Goal: Check status: Check status

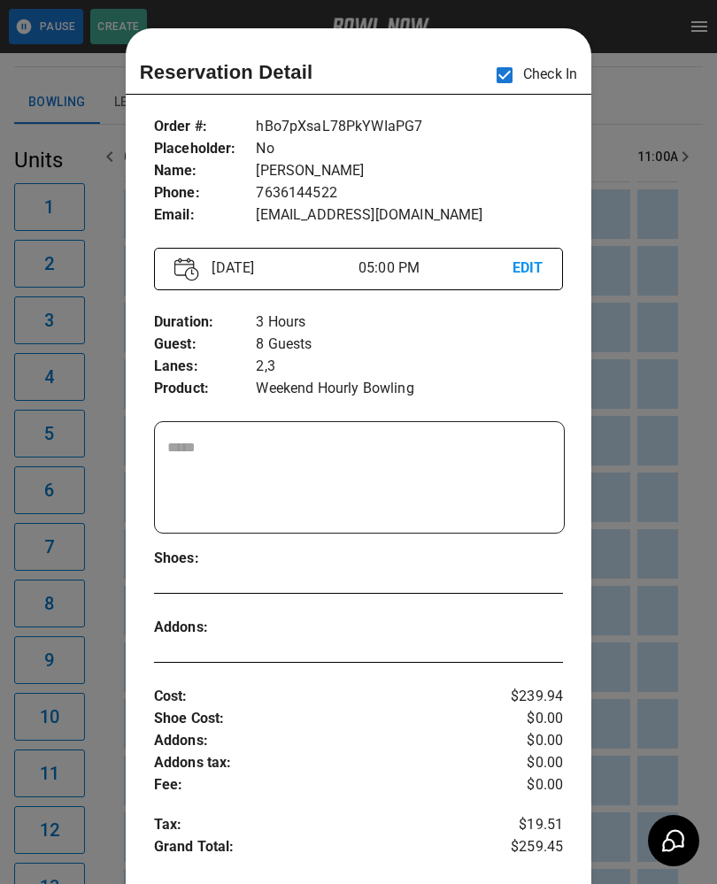
scroll to position [28, 0]
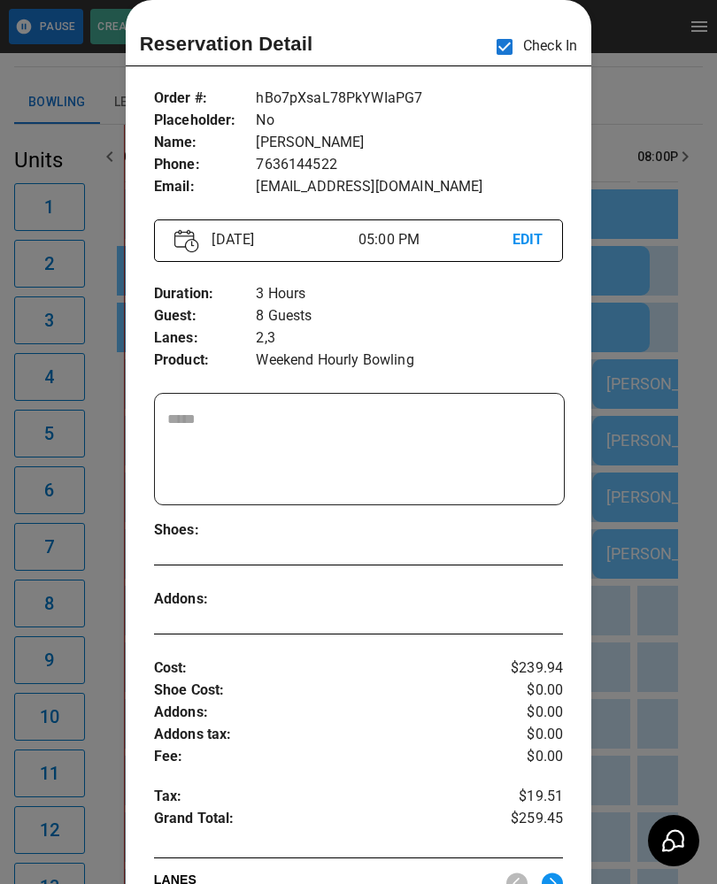
click at [647, 308] on div at bounding box center [358, 442] width 717 height 884
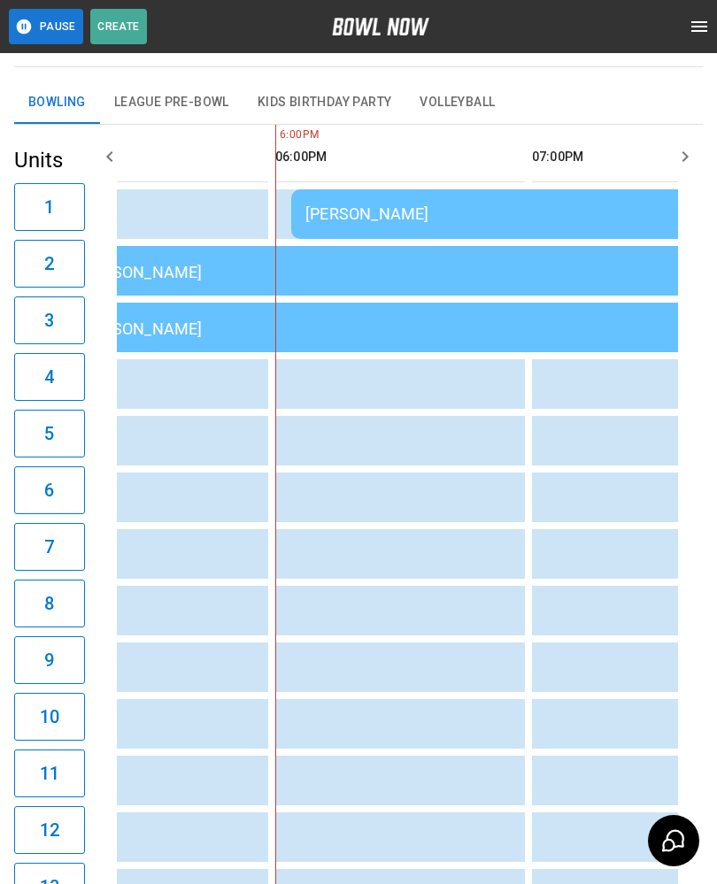
scroll to position [0, 0]
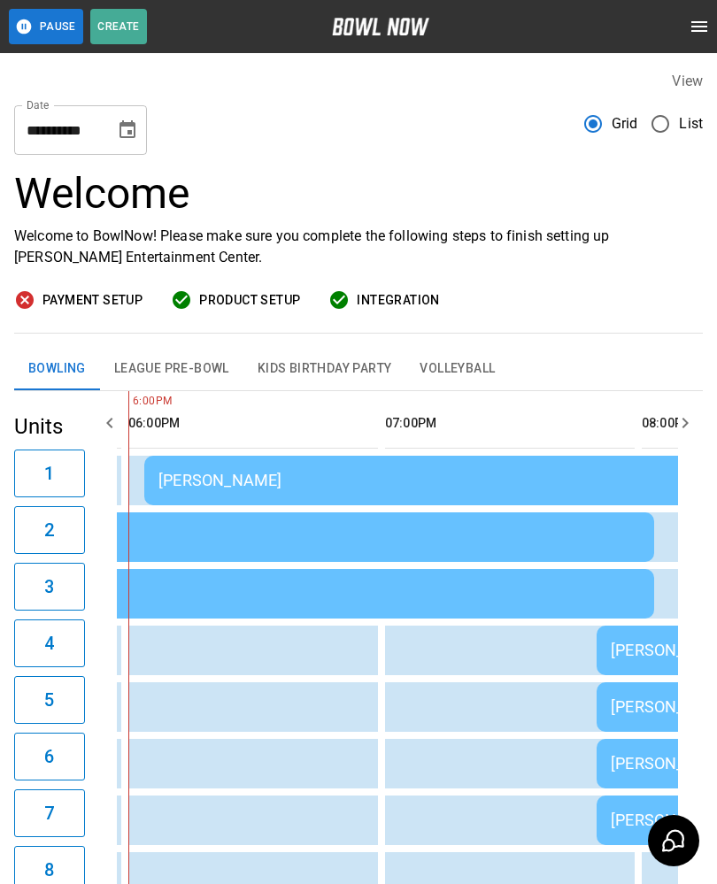
click at [233, 475] on div "[PERSON_NAME]" at bounding box center [528, 480] width 740 height 19
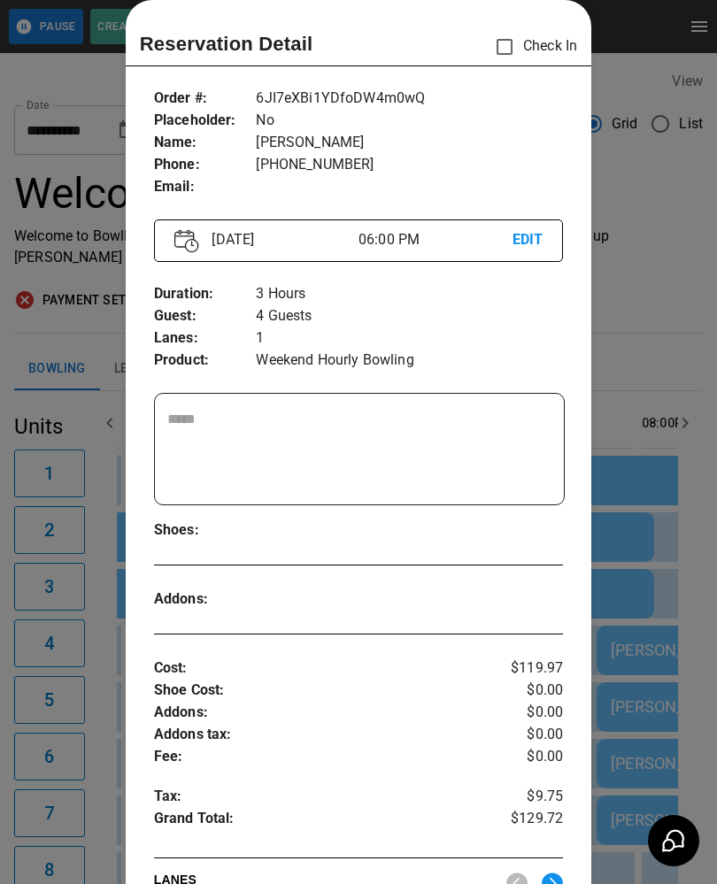
click at [230, 482] on textarea at bounding box center [359, 449] width 385 height 81
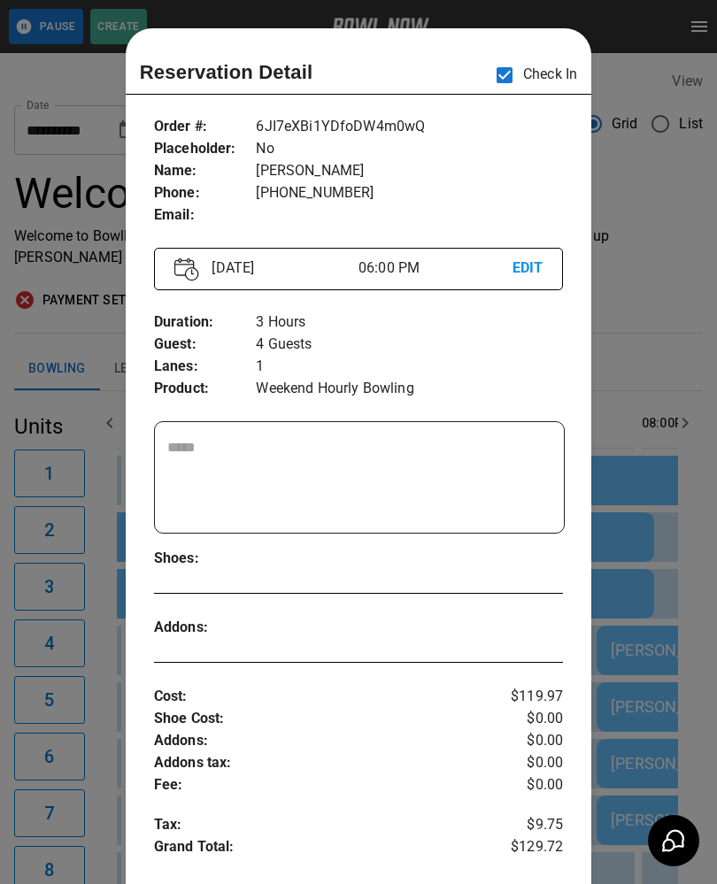
click at [652, 316] on div at bounding box center [358, 442] width 717 height 884
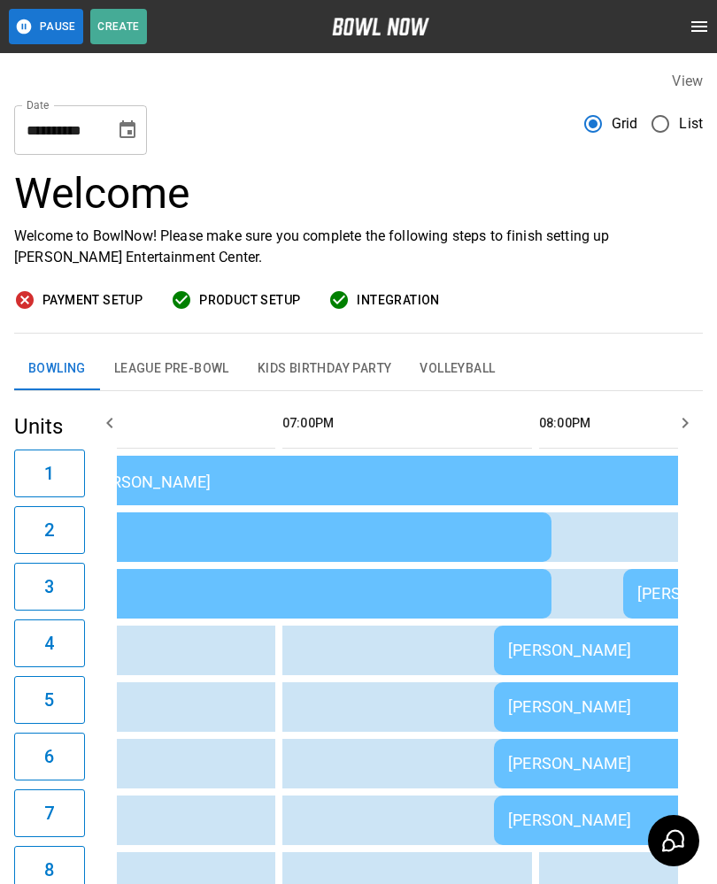
scroll to position [0, 2456]
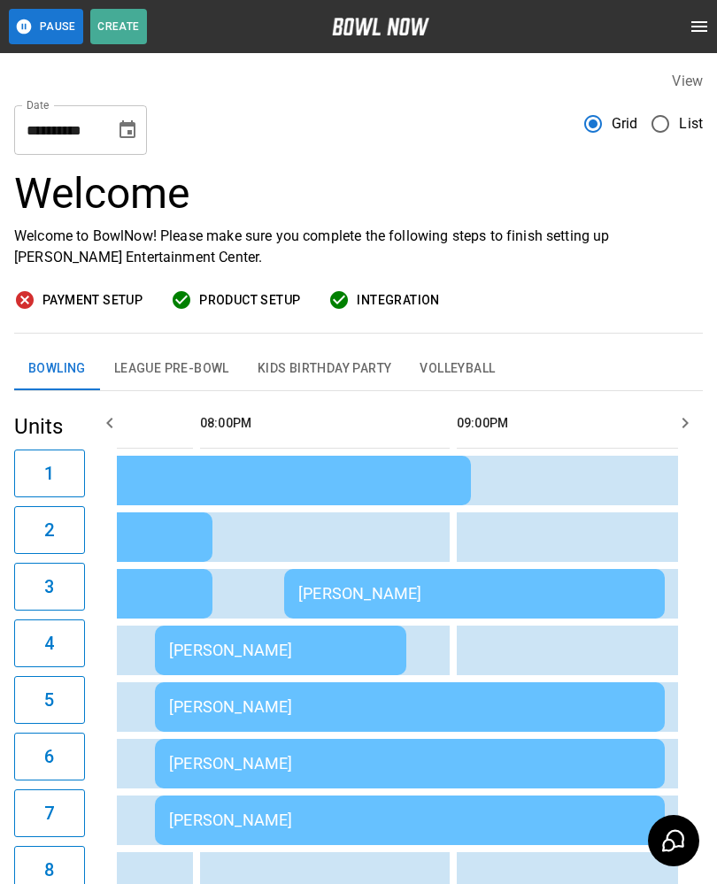
click at [345, 609] on td "[PERSON_NAME]" at bounding box center [474, 594] width 380 height 50
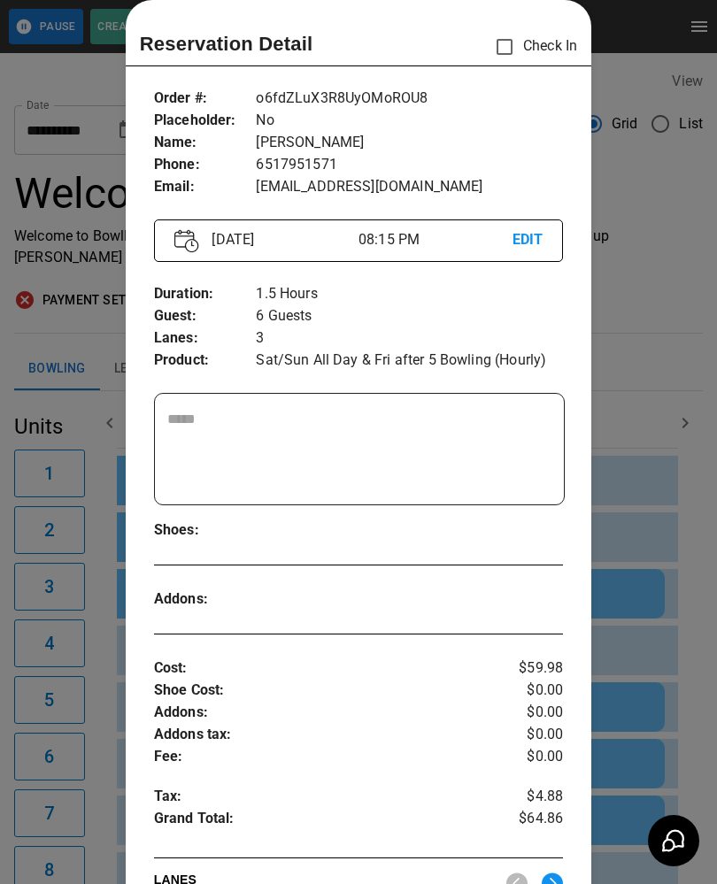
click at [659, 410] on div at bounding box center [358, 442] width 717 height 884
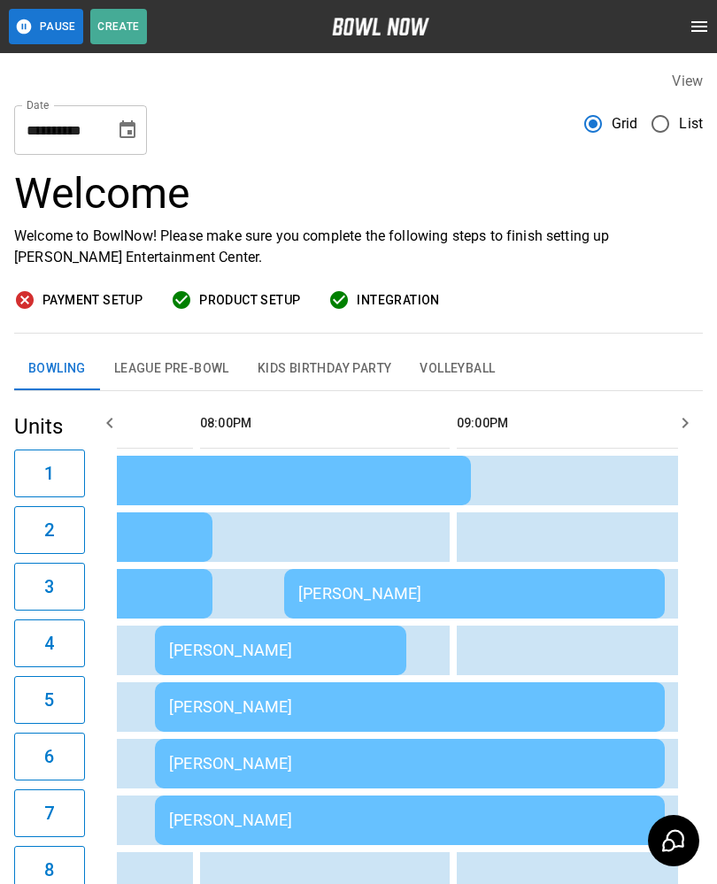
click at [308, 642] on div "[PERSON_NAME]" at bounding box center [280, 649] width 223 height 19
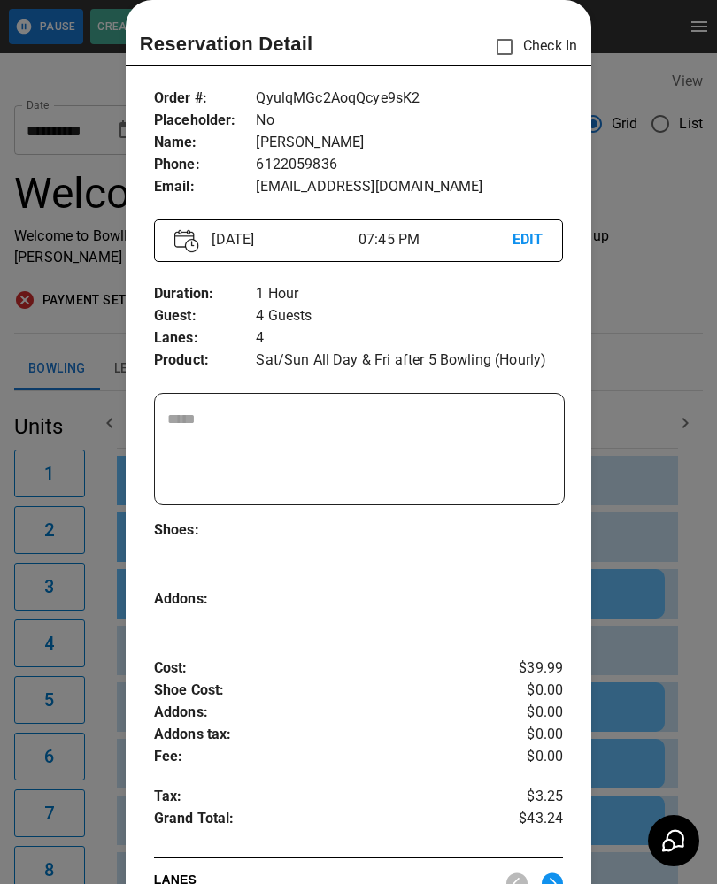
click at [632, 509] on div at bounding box center [358, 442] width 717 height 884
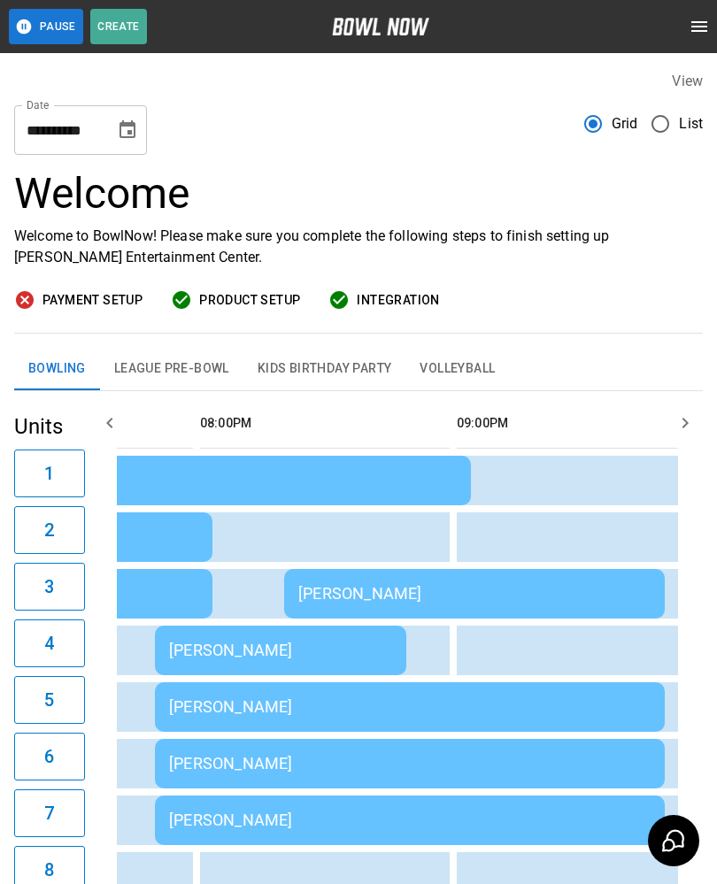
click at [329, 701] on div "[PERSON_NAME]" at bounding box center [409, 706] width 481 height 19
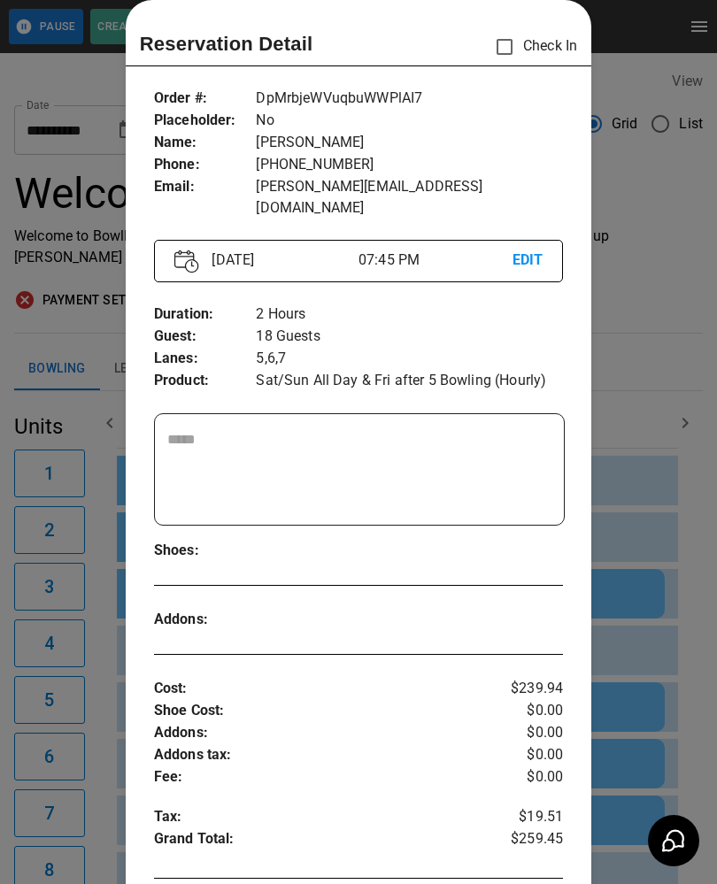
click at [627, 503] on div at bounding box center [358, 442] width 717 height 884
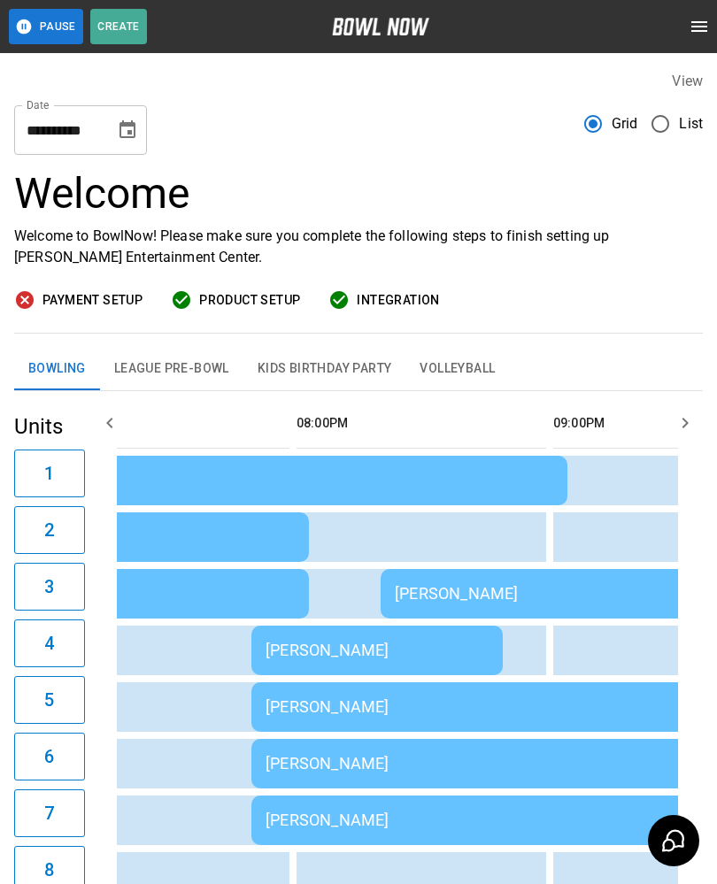
scroll to position [0, 2612]
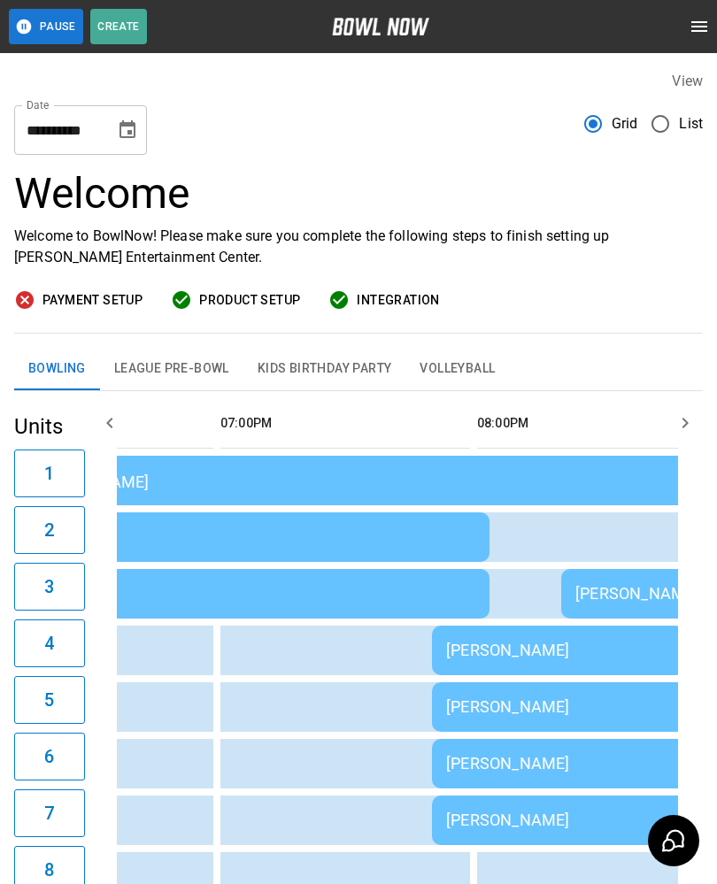
click at [593, 697] on td "[PERSON_NAME]" at bounding box center [687, 707] width 510 height 50
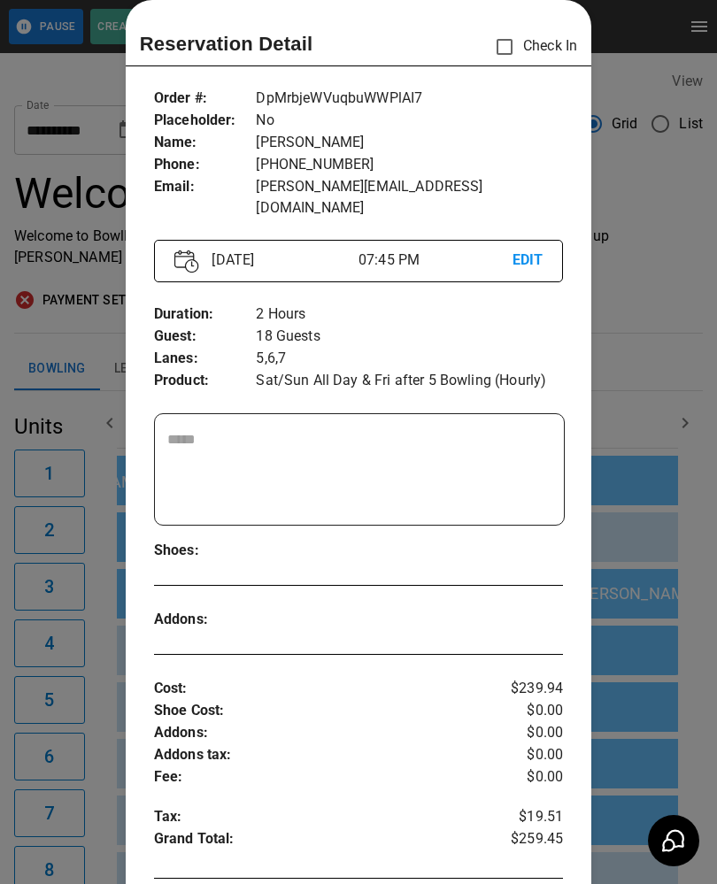
click at [626, 711] on div at bounding box center [358, 442] width 717 height 884
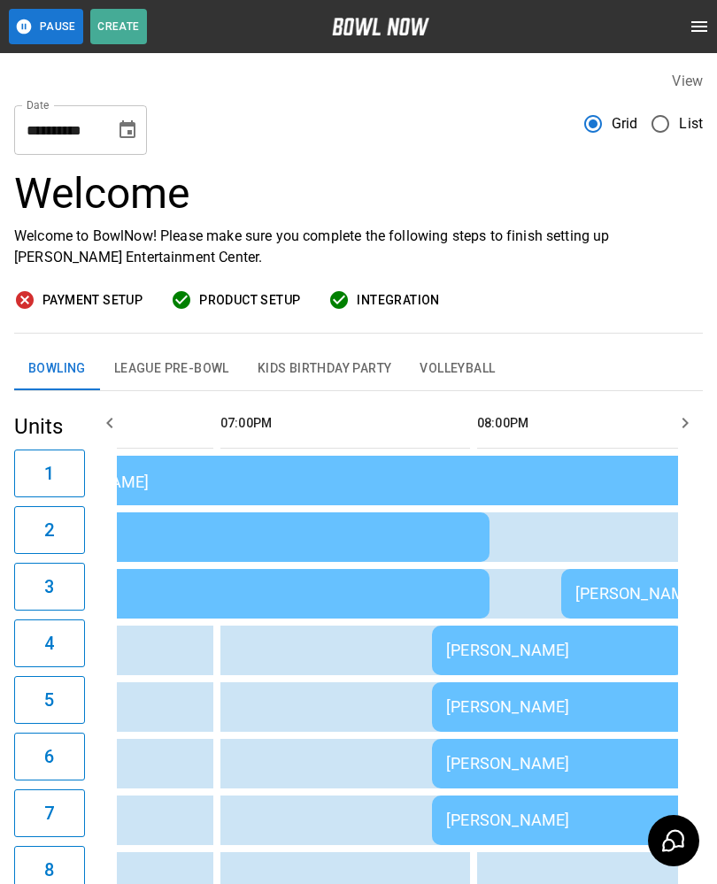
click at [630, 695] on td "[PERSON_NAME]" at bounding box center [687, 707] width 510 height 50
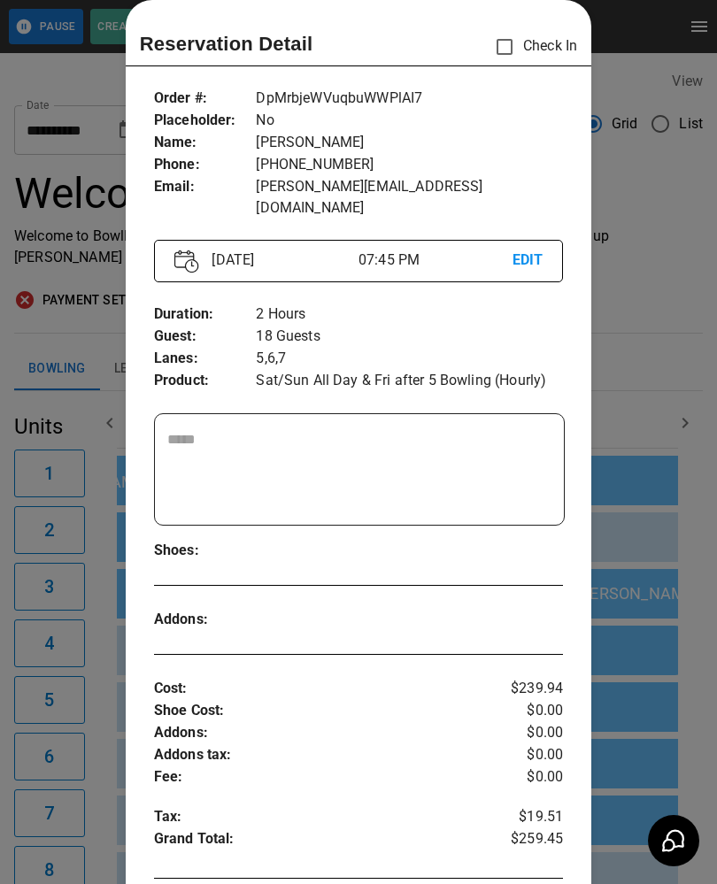
click at [642, 456] on div at bounding box center [358, 442] width 717 height 884
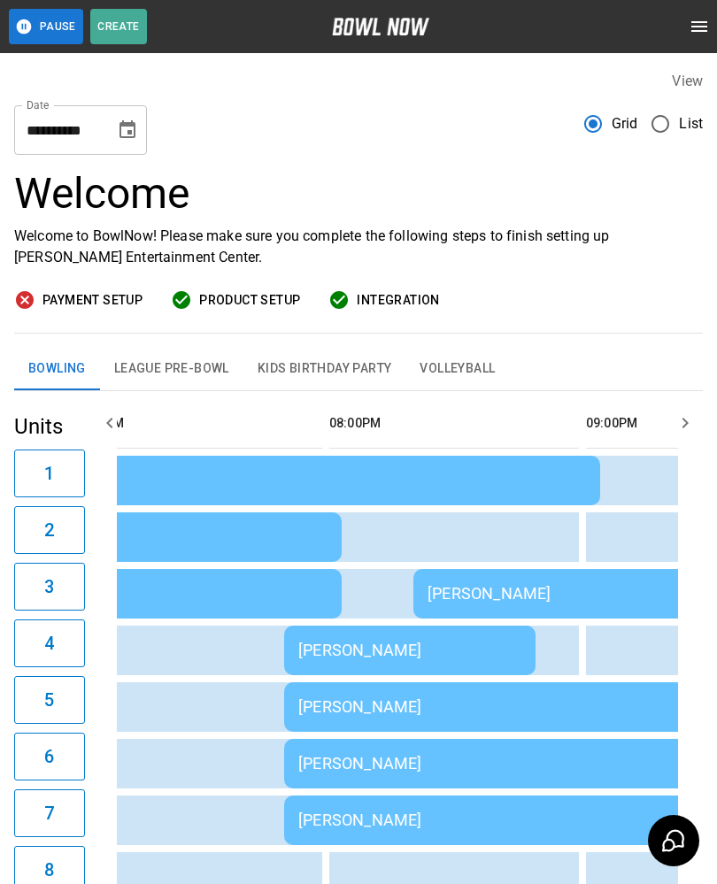
click at [511, 606] on td "[PERSON_NAME]" at bounding box center [603, 594] width 380 height 50
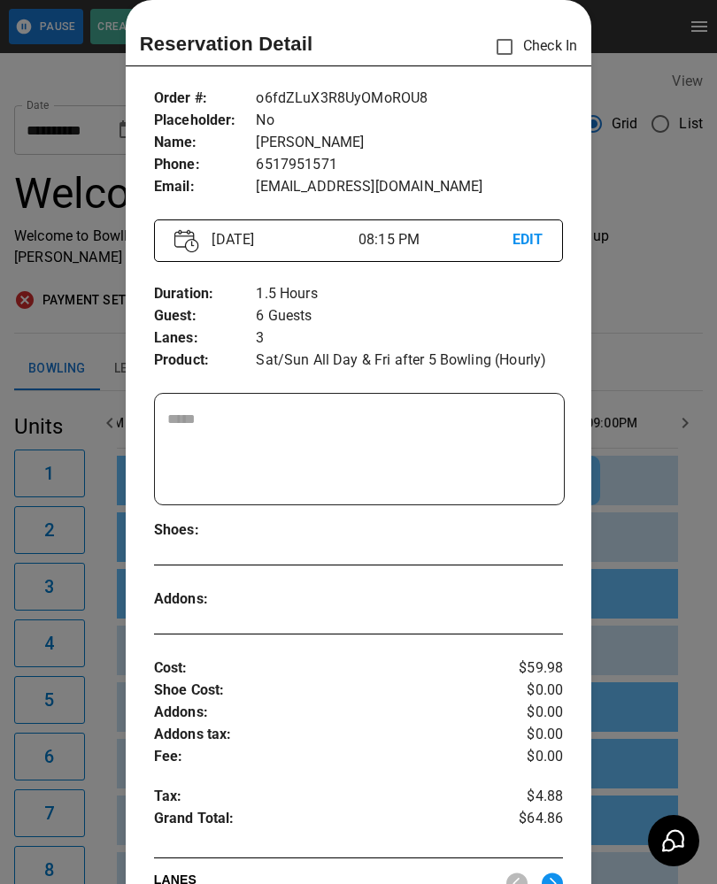
click at [627, 460] on div at bounding box center [358, 442] width 717 height 884
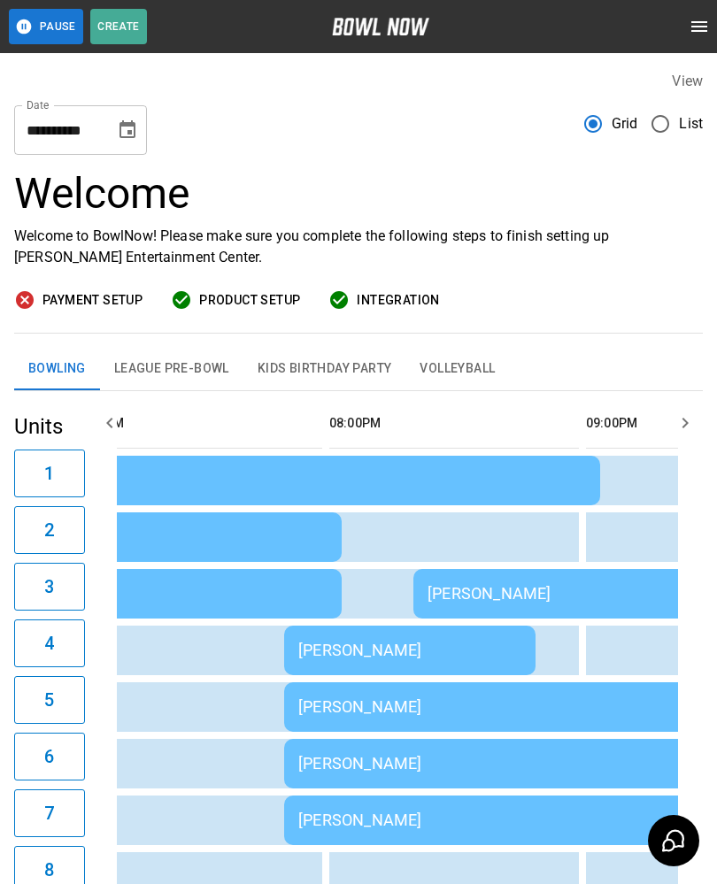
click at [429, 651] on div "[PERSON_NAME]" at bounding box center [409, 649] width 223 height 19
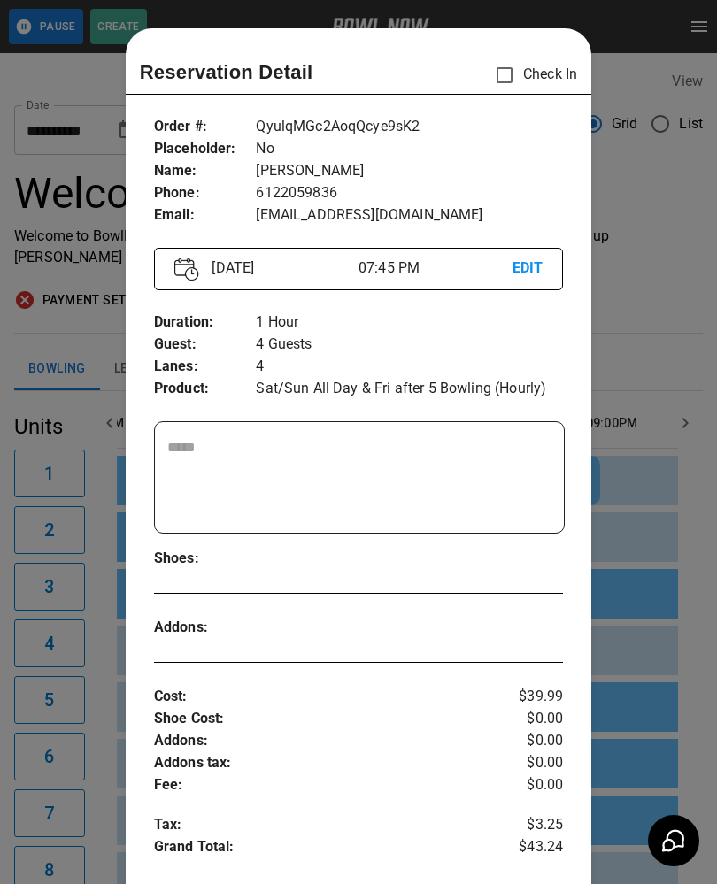
scroll to position [28, 0]
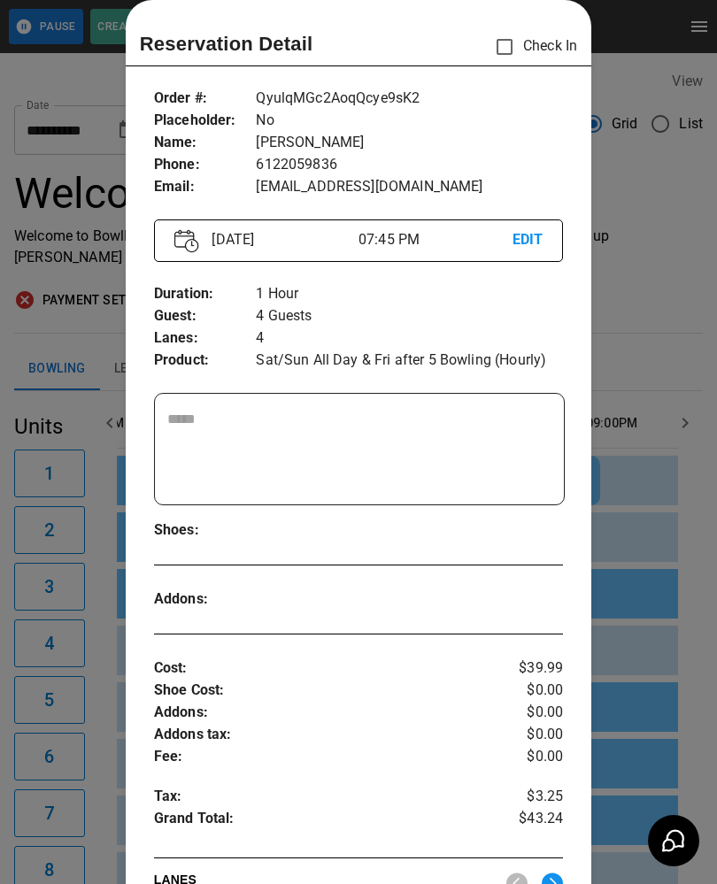
click at [657, 446] on div at bounding box center [358, 442] width 717 height 884
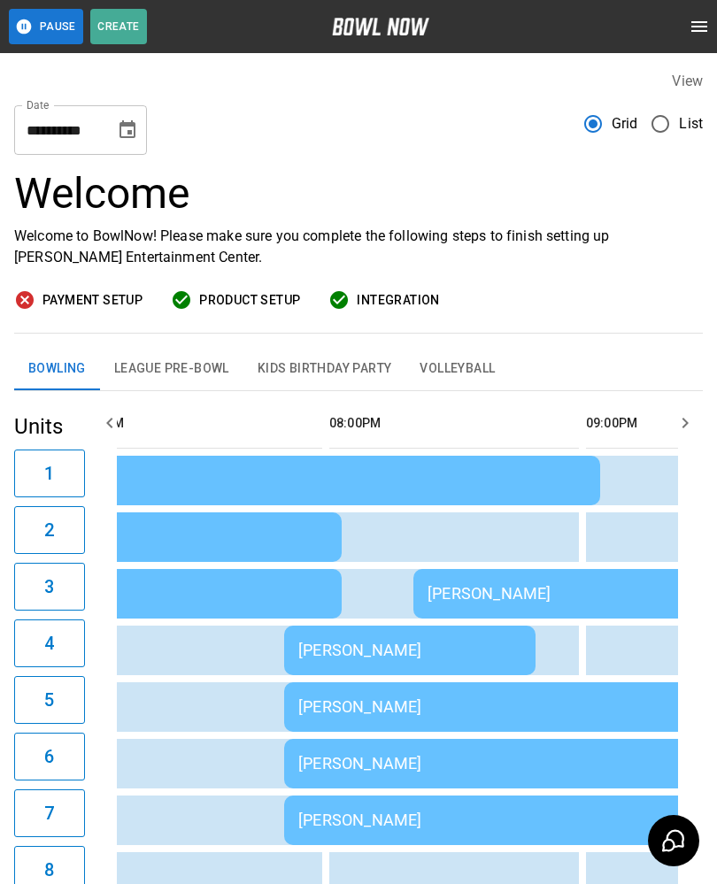
click at [448, 704] on div "[PERSON_NAME]" at bounding box center [538, 706] width 481 height 19
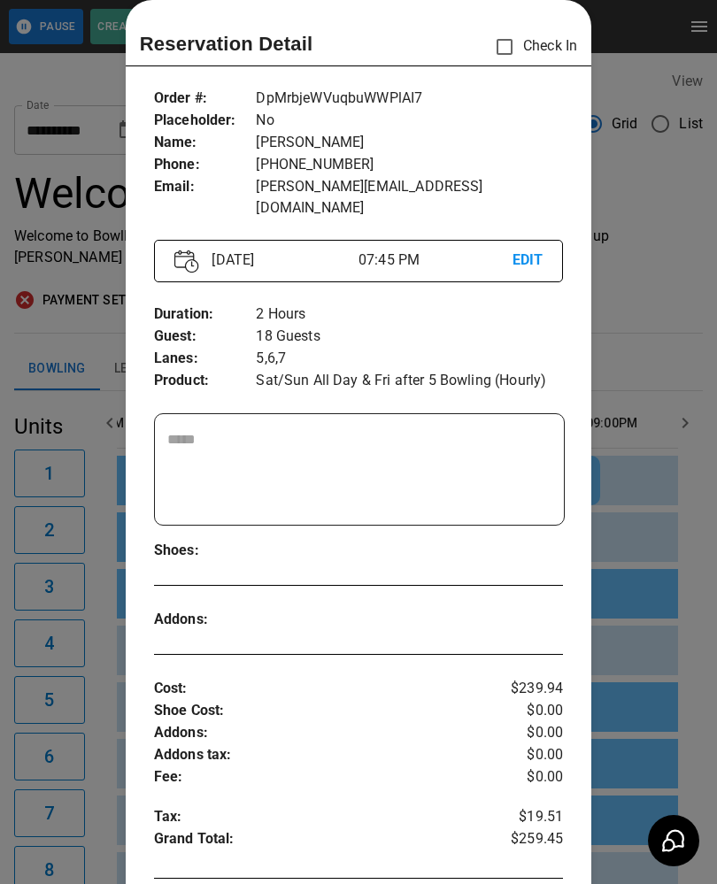
click at [662, 331] on div at bounding box center [358, 442] width 717 height 884
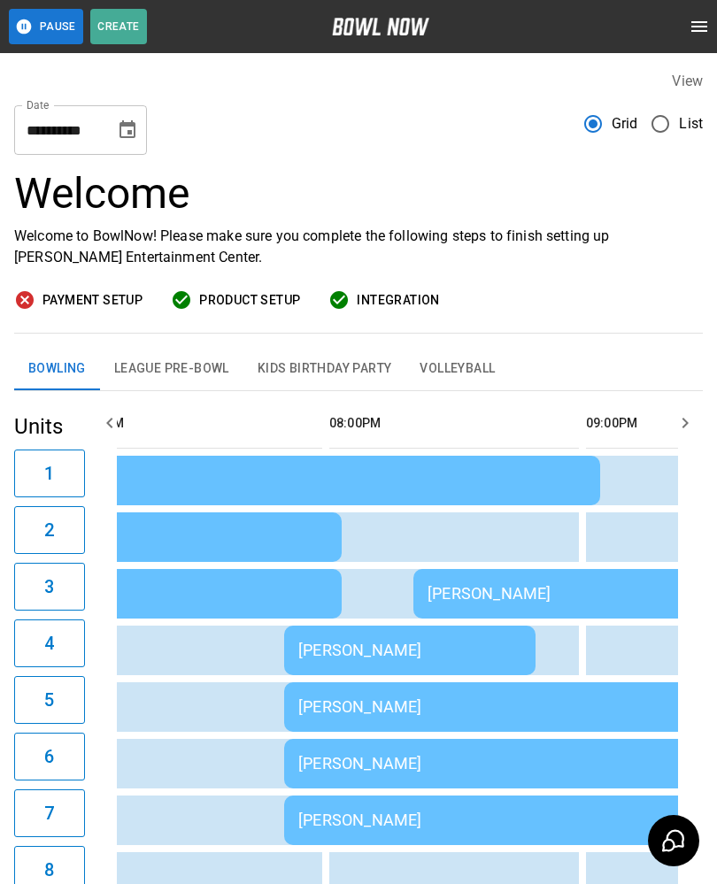
click at [444, 662] on td "[PERSON_NAME]" at bounding box center [409, 650] width 251 height 50
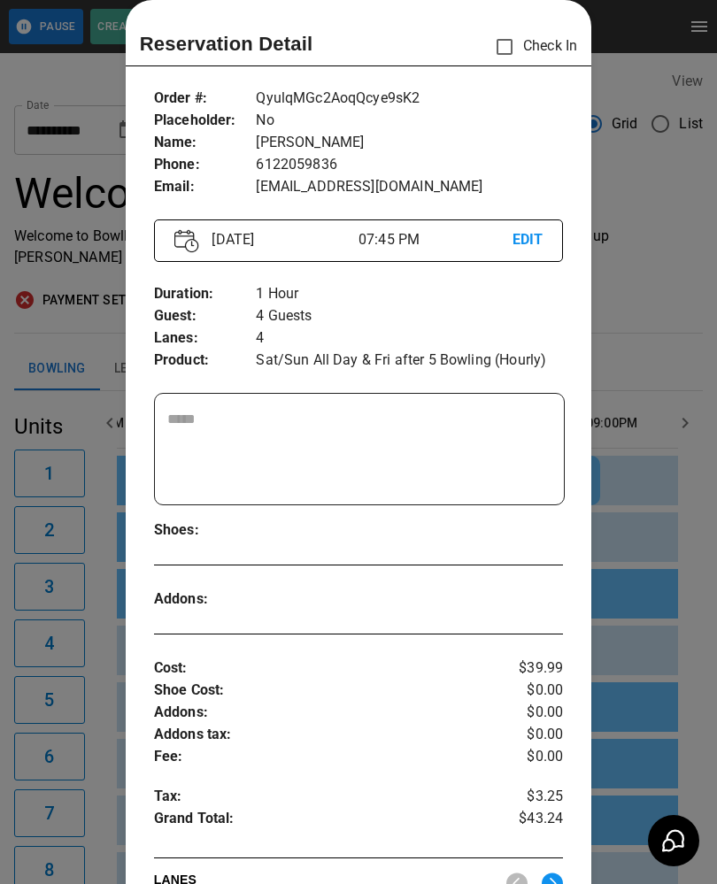
click at [654, 525] on div at bounding box center [358, 442] width 717 height 884
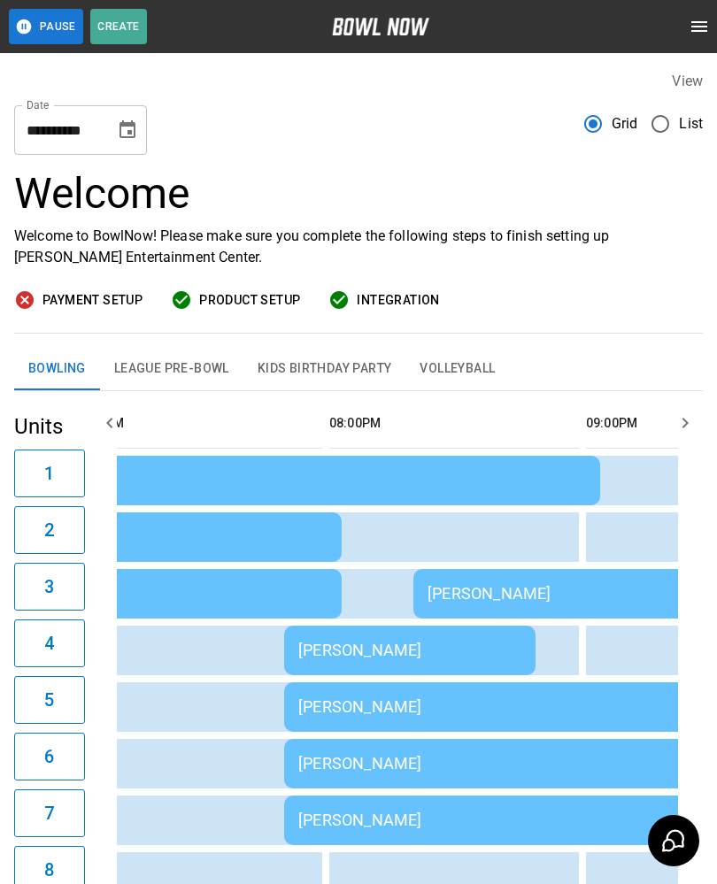
click at [464, 707] on div "[PERSON_NAME]" at bounding box center [538, 706] width 481 height 19
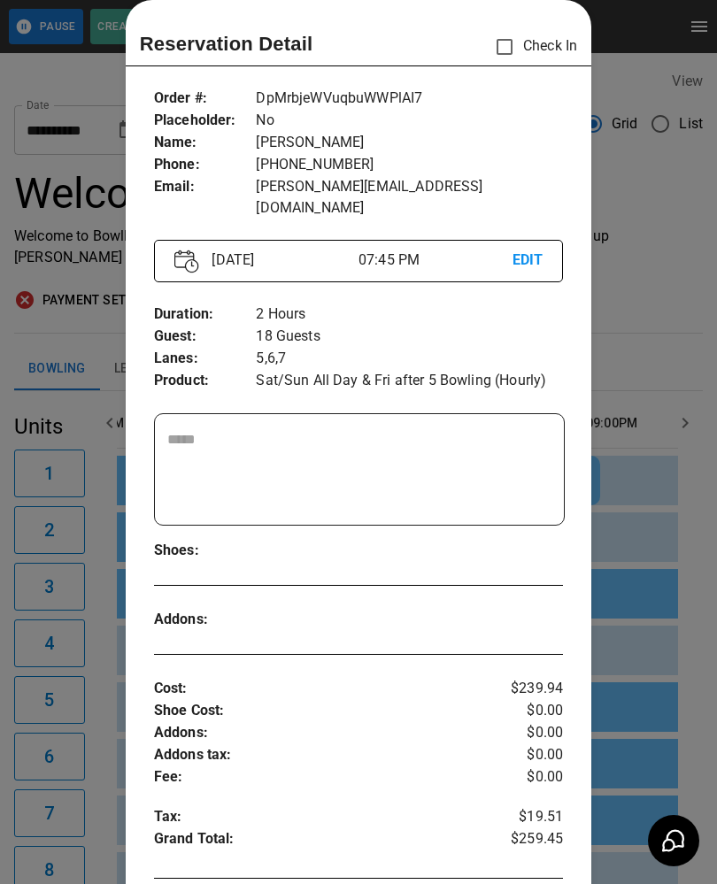
click at [642, 272] on div at bounding box center [358, 442] width 717 height 884
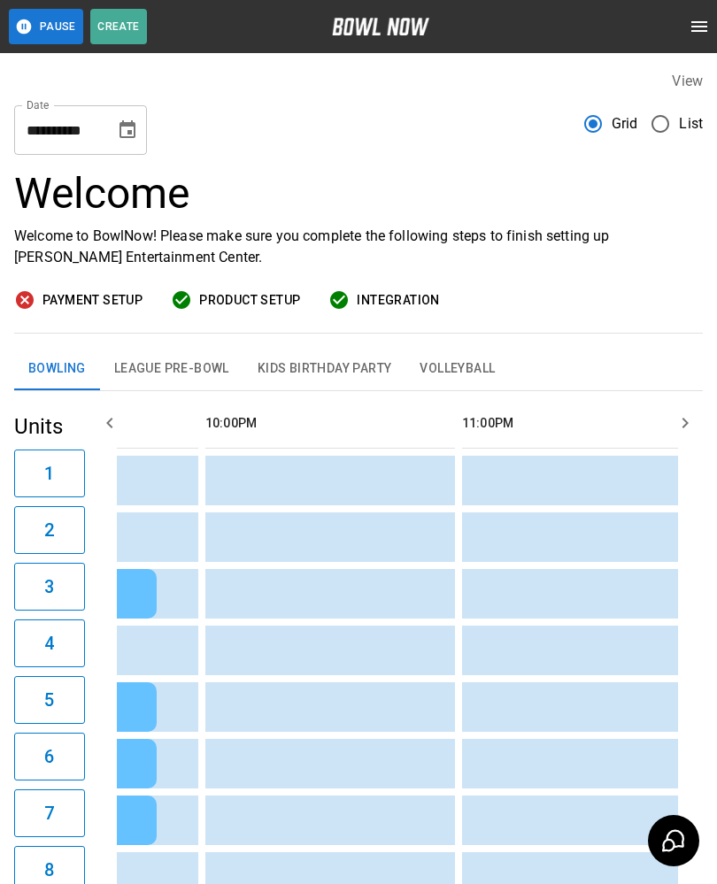
scroll to position [0, 3252]
click at [583, 380] on div "Bowling League Pre-Bowl Kids Birthday Party Volleyball" at bounding box center [358, 369] width 688 height 42
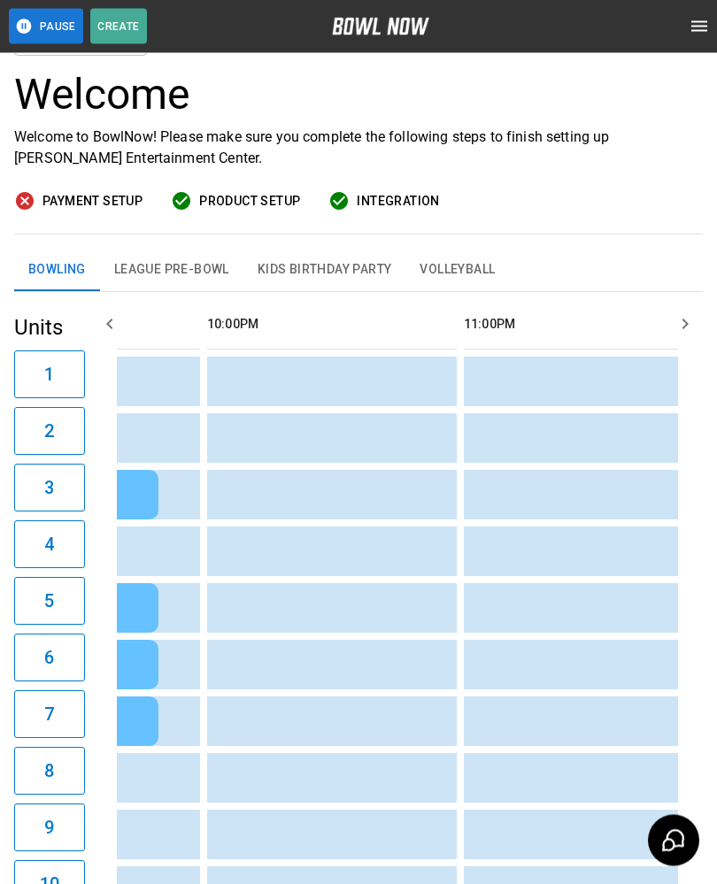
scroll to position [114, 0]
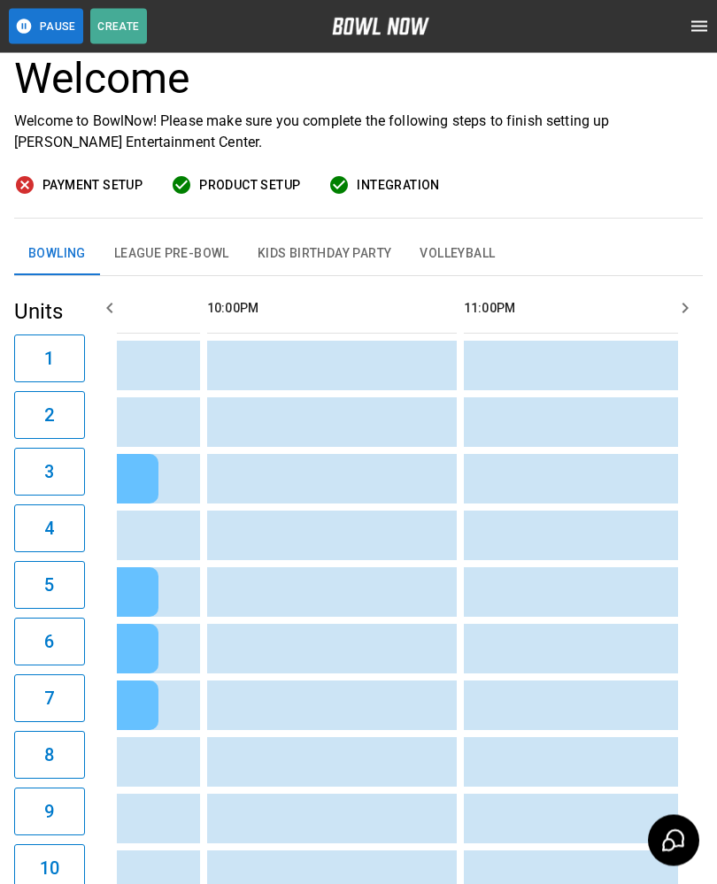
click at [595, 32] on div at bounding box center [593, 26] width 248 height 35
click at [546, 79] on h3 "Welcome" at bounding box center [358, 80] width 688 height 50
click at [480, 202] on div "Welcome Welcome to BowlNow! Please make sure you complete the following steps t…" at bounding box center [358, 137] width 688 height 165
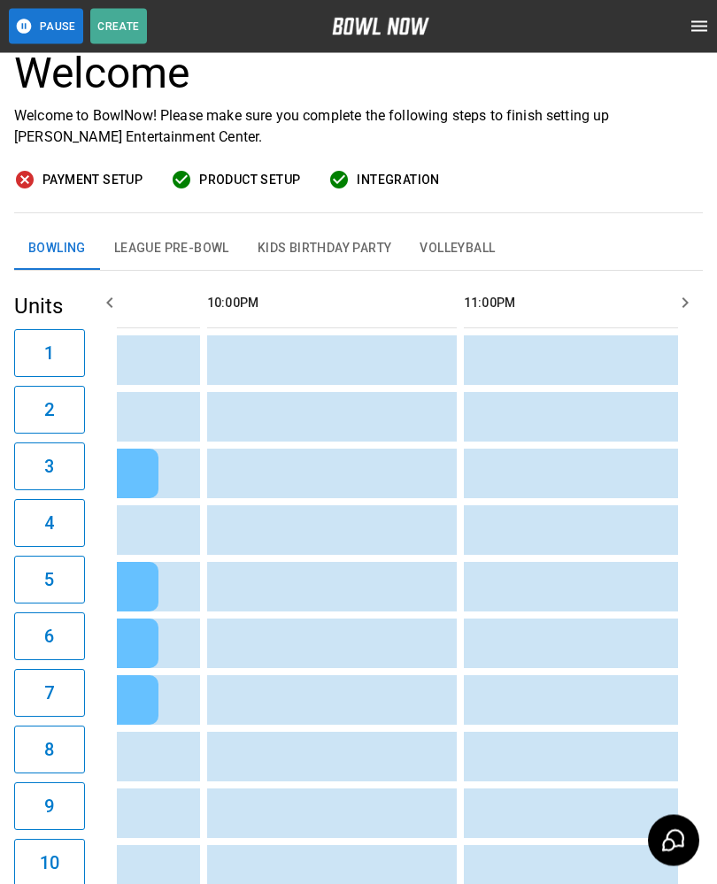
scroll to position [125, 0]
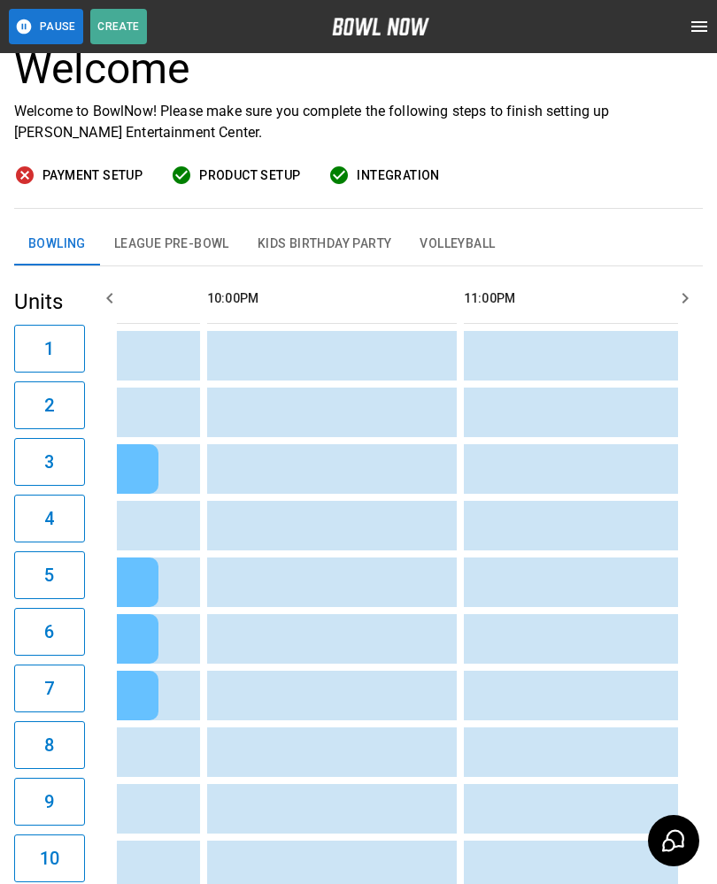
click at [610, 92] on h3 "Welcome" at bounding box center [358, 69] width 688 height 50
click at [615, 103] on p "Welcome to BowlNow! Please make sure you complete the following steps to finish…" at bounding box center [358, 122] width 688 height 42
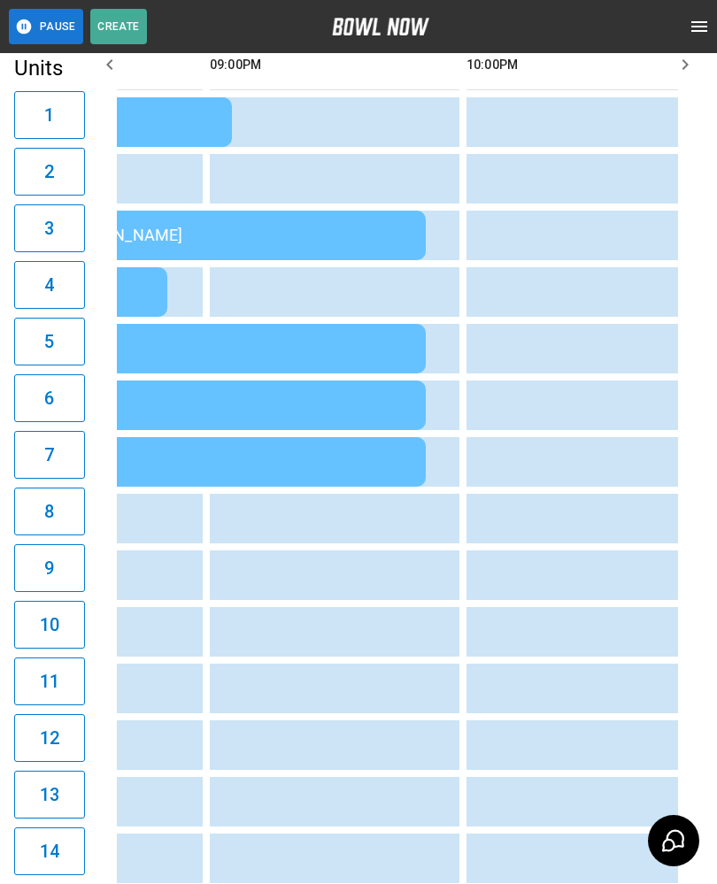
scroll to position [0, 2939]
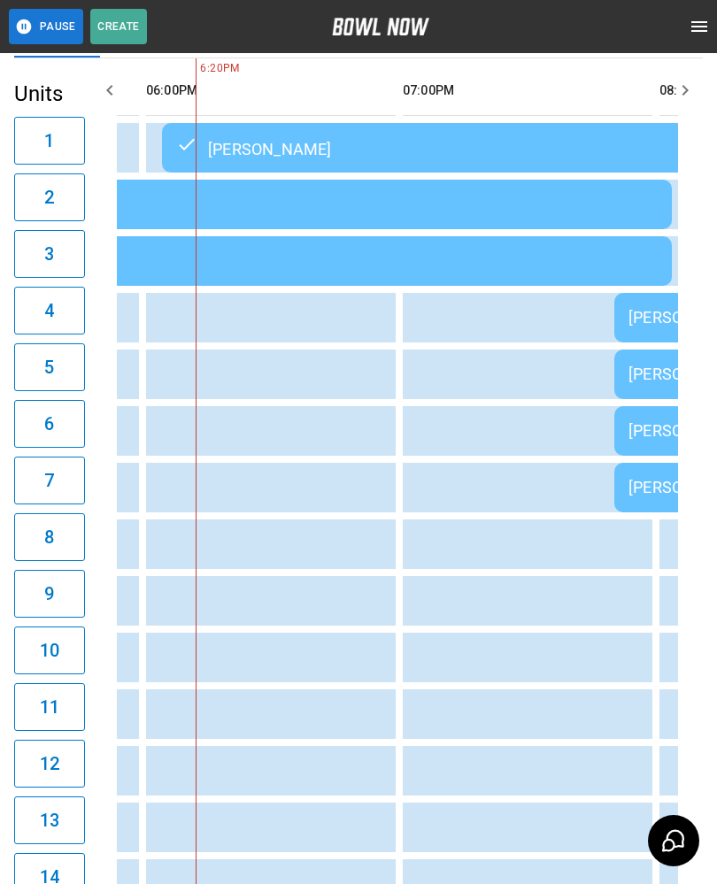
click at [514, 671] on td "sticky table" at bounding box center [513, 657] width 57 height 50
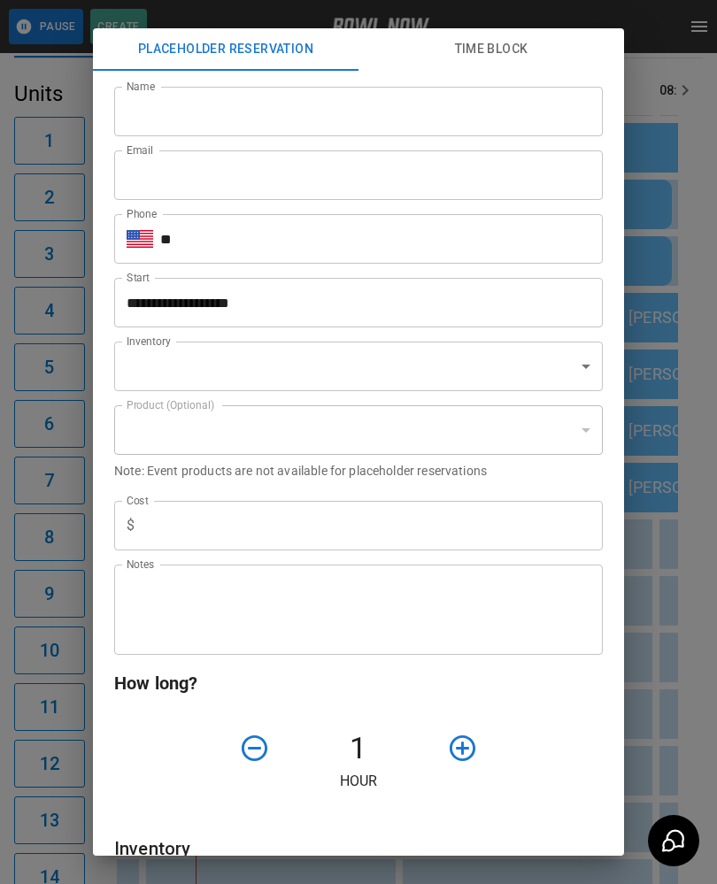
type input "**********"
click at [675, 135] on div "**********" at bounding box center [358, 442] width 717 height 884
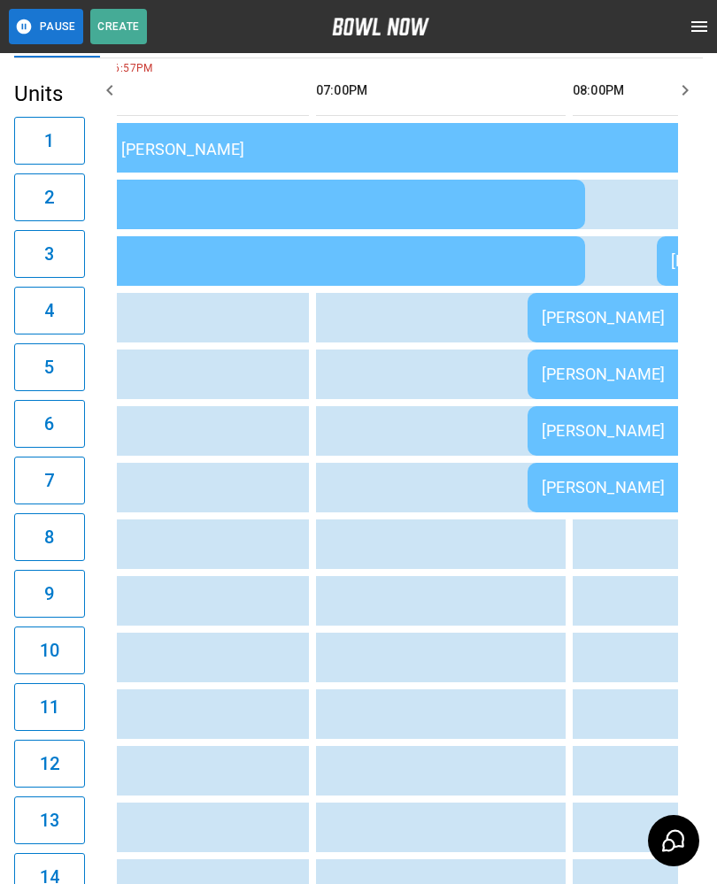
scroll to position [0, 2337]
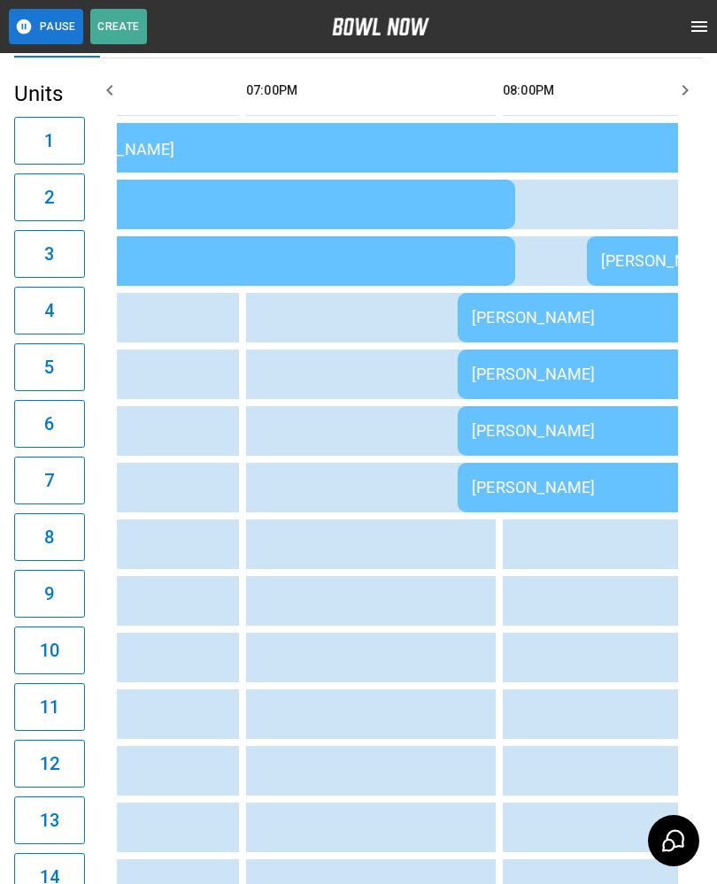
click at [520, 336] on td "[PERSON_NAME]" at bounding box center [582, 318] width 251 height 50
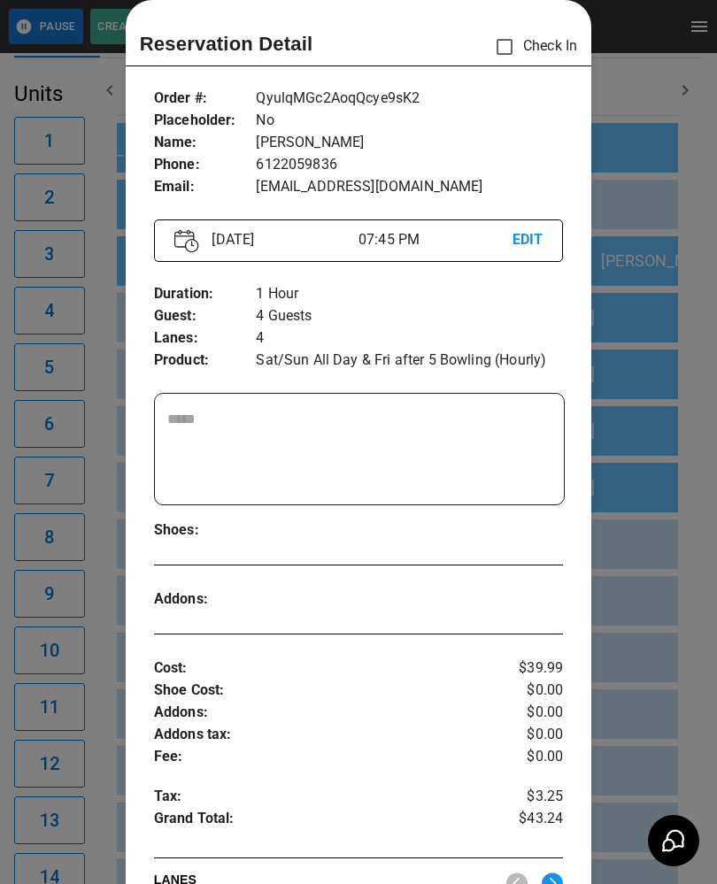
click at [707, 558] on div at bounding box center [358, 442] width 717 height 884
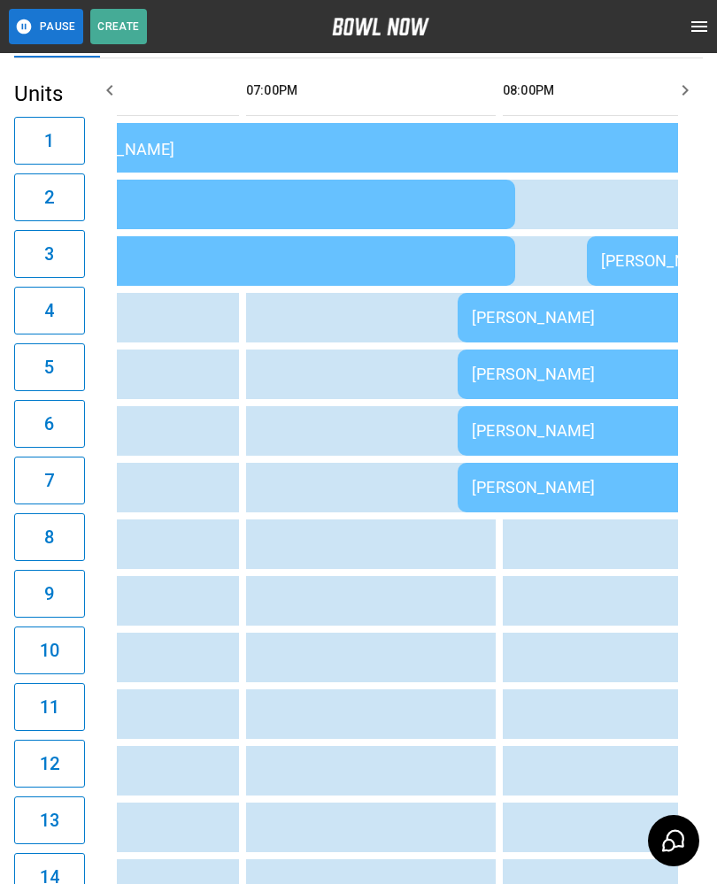
click at [655, 475] on td "[PERSON_NAME]" at bounding box center [712, 488] width 510 height 50
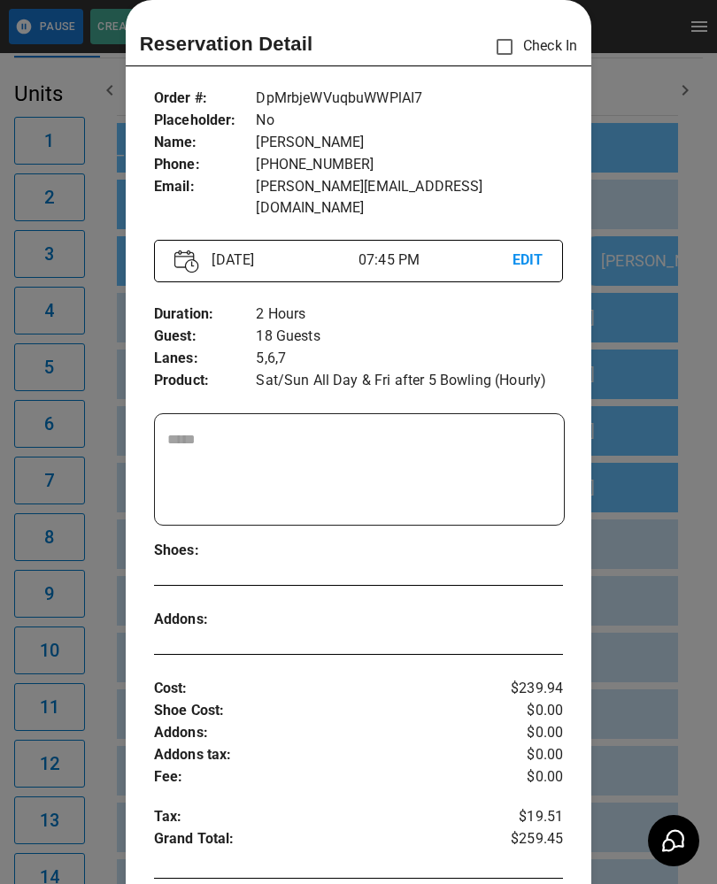
click at [702, 476] on div at bounding box center [358, 442] width 717 height 884
